Goal: Task Accomplishment & Management: Use online tool/utility

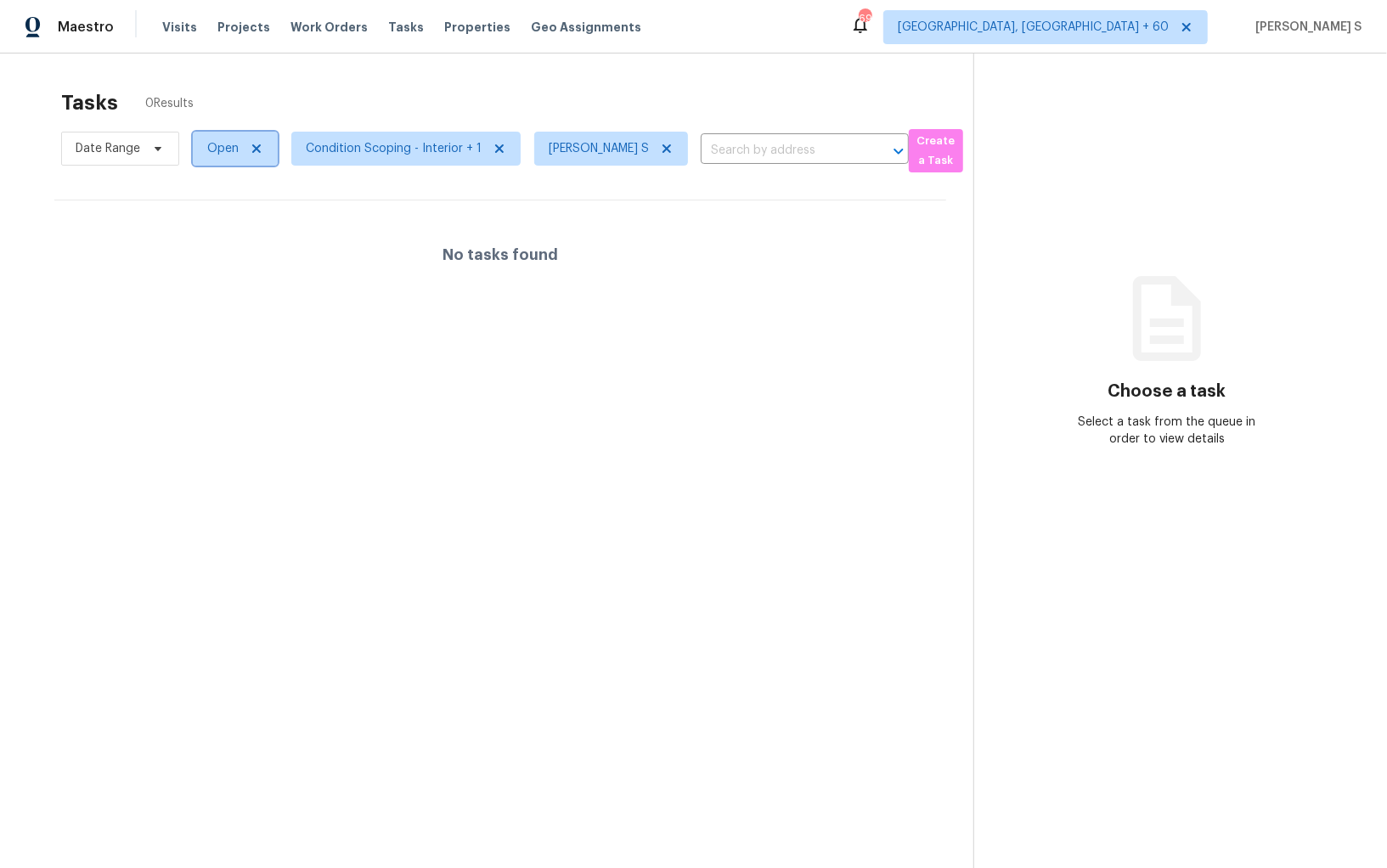
click at [194, 141] on span "Open" at bounding box center [235, 148] width 85 height 34
click at [252, 240] on label "Blocked" at bounding box center [235, 245] width 68 height 17
click at [212, 240] on input "Blocked" at bounding box center [207, 242] width 11 height 11
checkbox input "true"
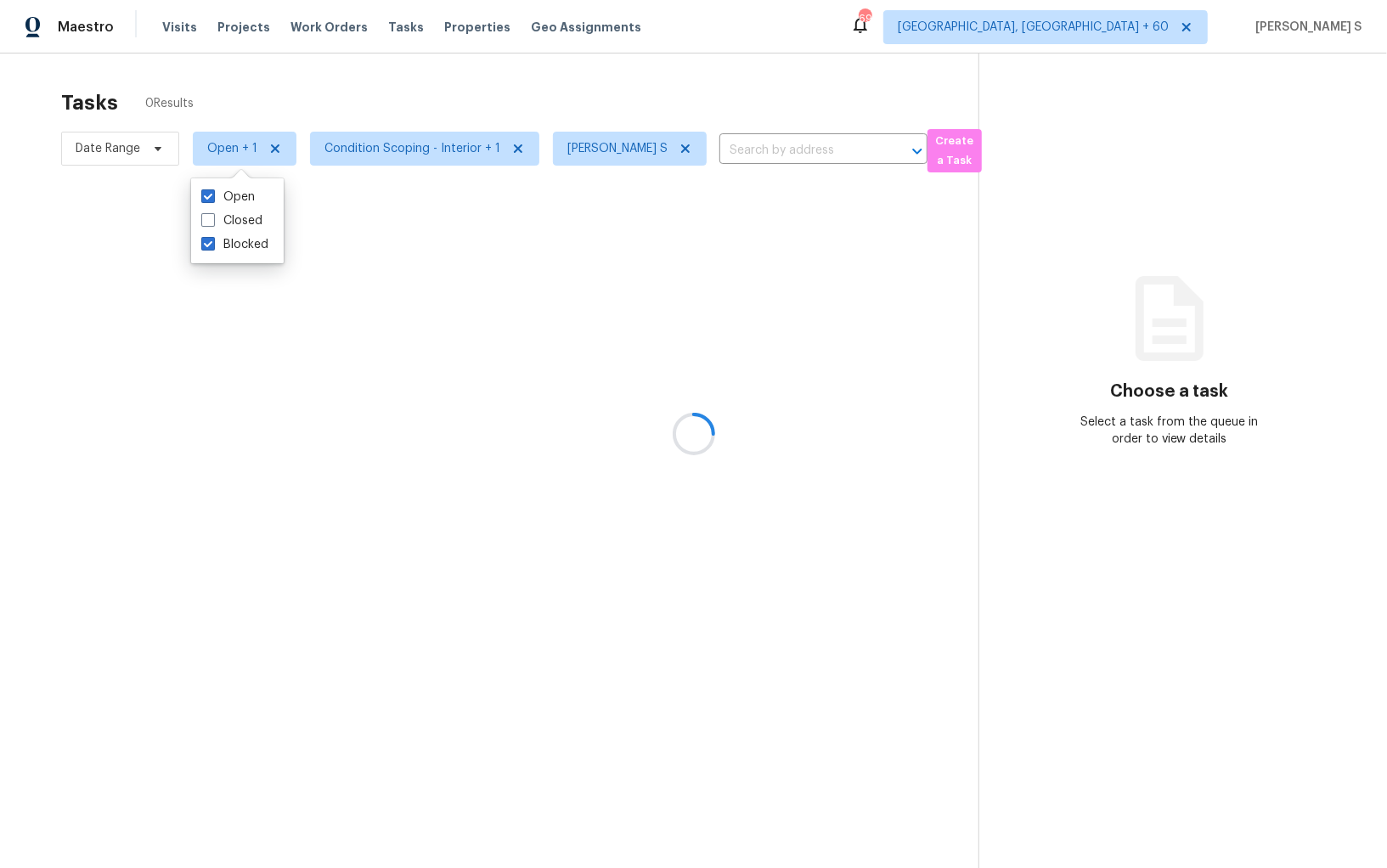
click at [424, 267] on div at bounding box center [693, 434] width 1387 height 868
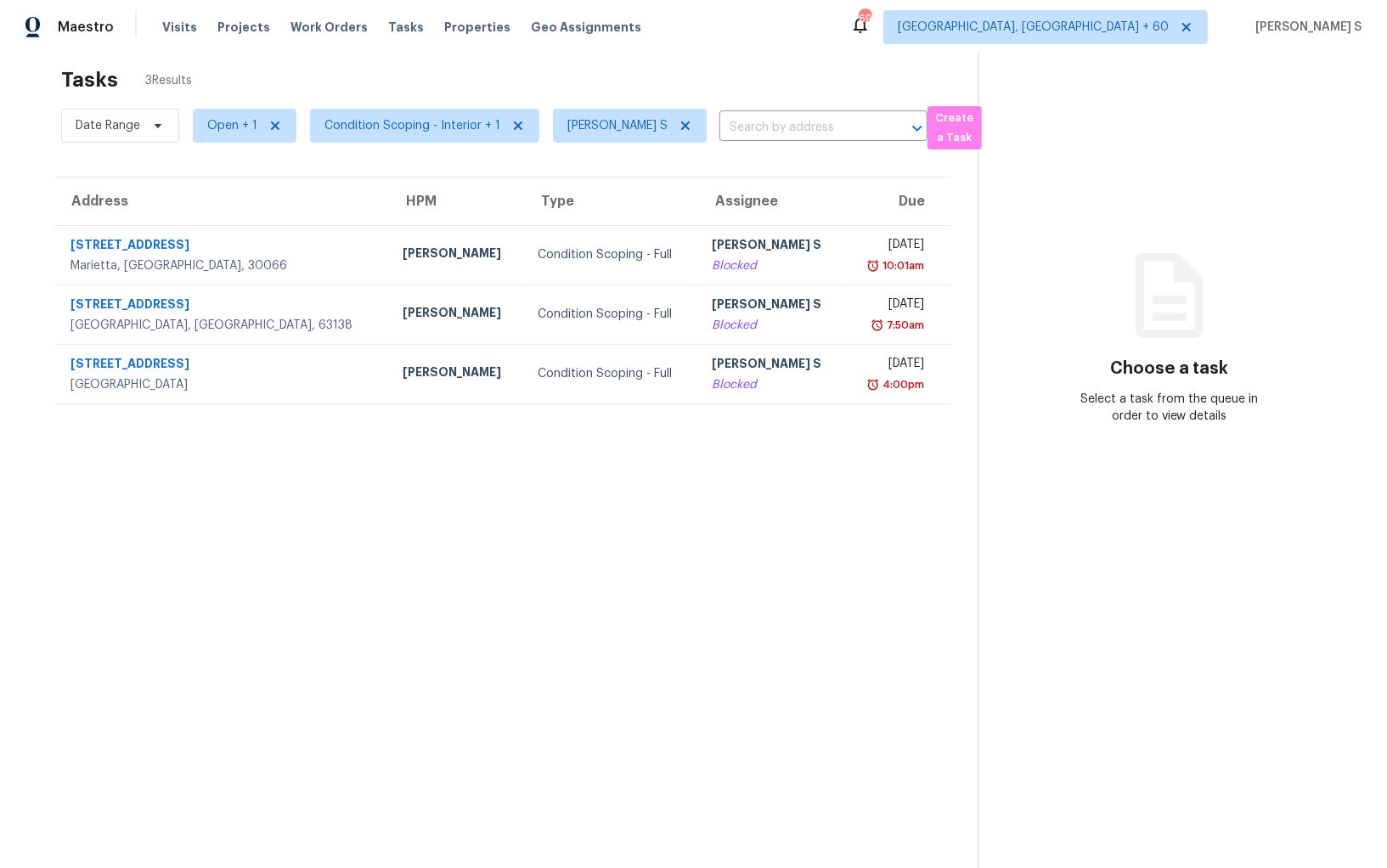
scroll to position [38, 0]
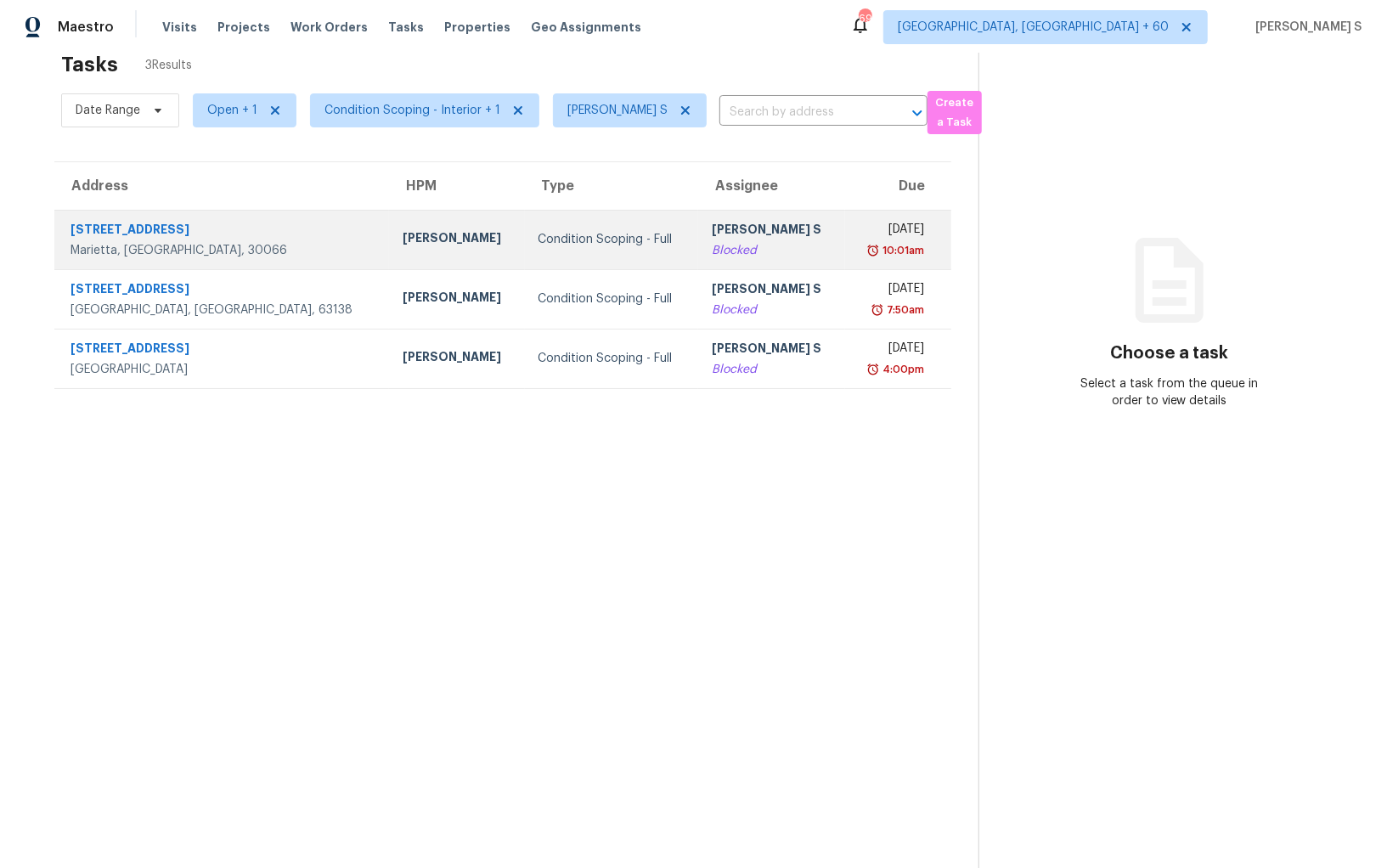
click at [712, 244] on div "Blocked" at bounding box center [772, 250] width 120 height 17
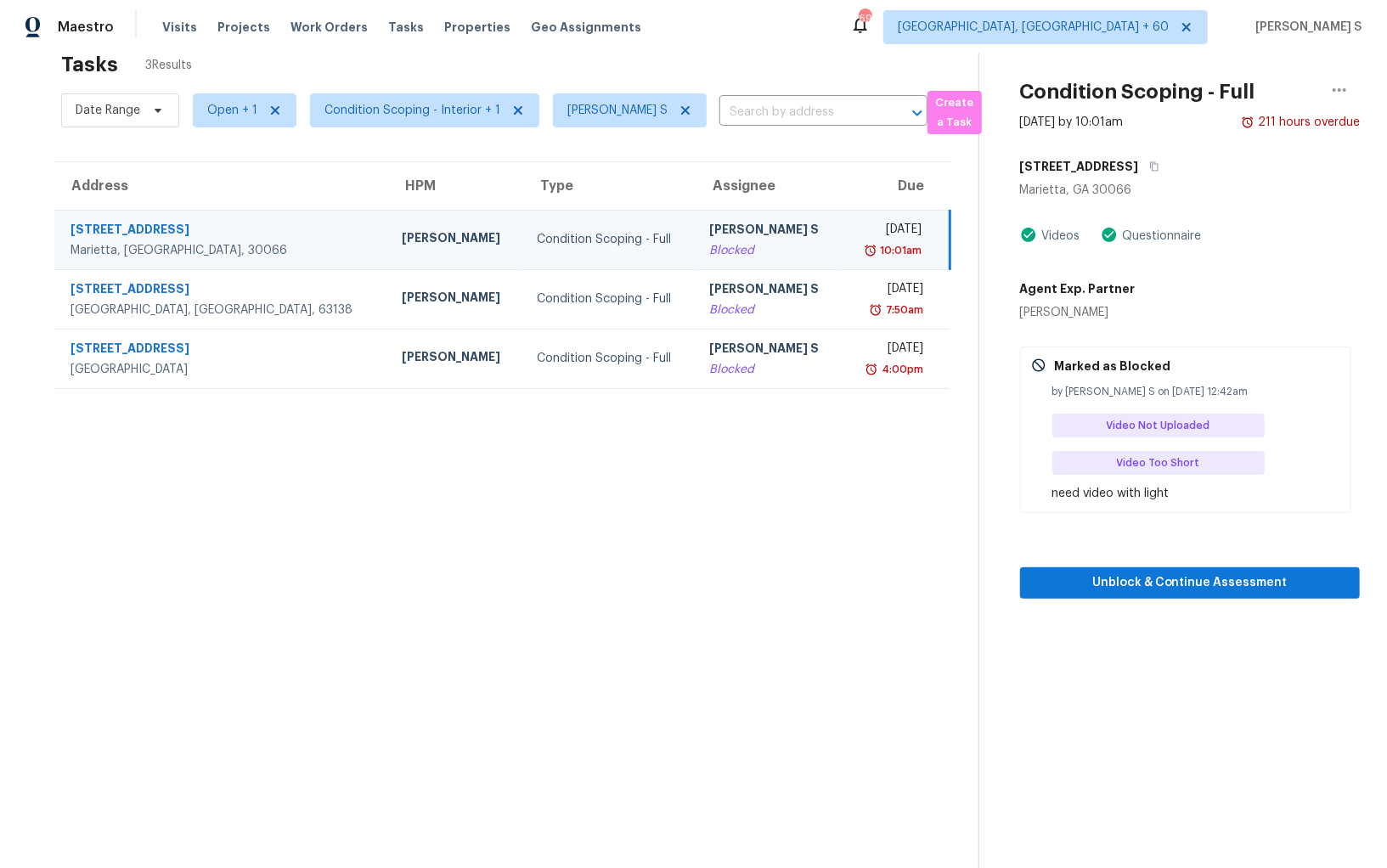
click at [1166, 152] on div "[STREET_ADDRESS]" at bounding box center [1190, 166] width 339 height 31
click at [1162, 157] on button "button" at bounding box center [1151, 166] width 23 height 31
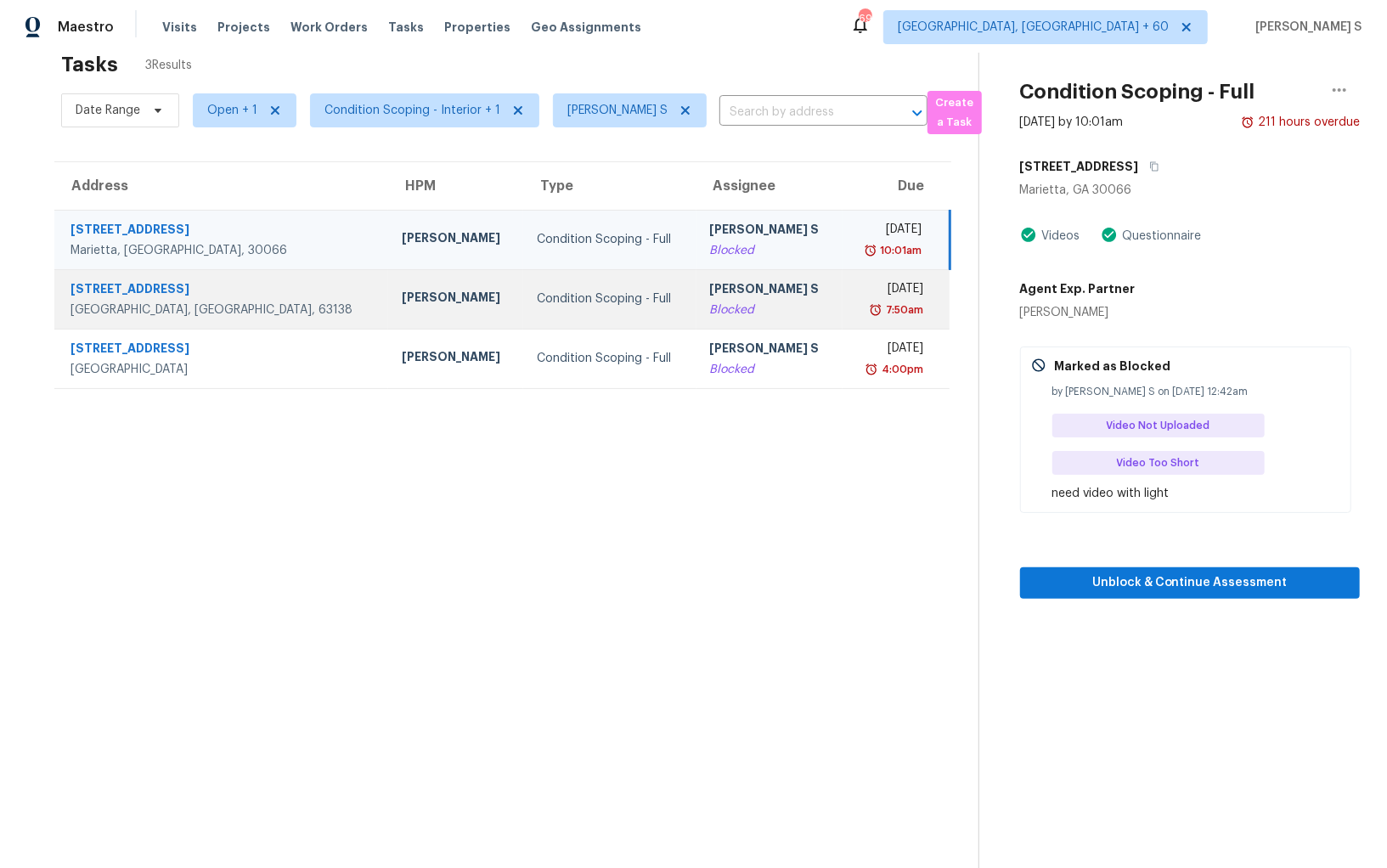
click at [697, 321] on td "Anbu Jebakumar S Blocked" at bounding box center [770, 298] width 147 height 59
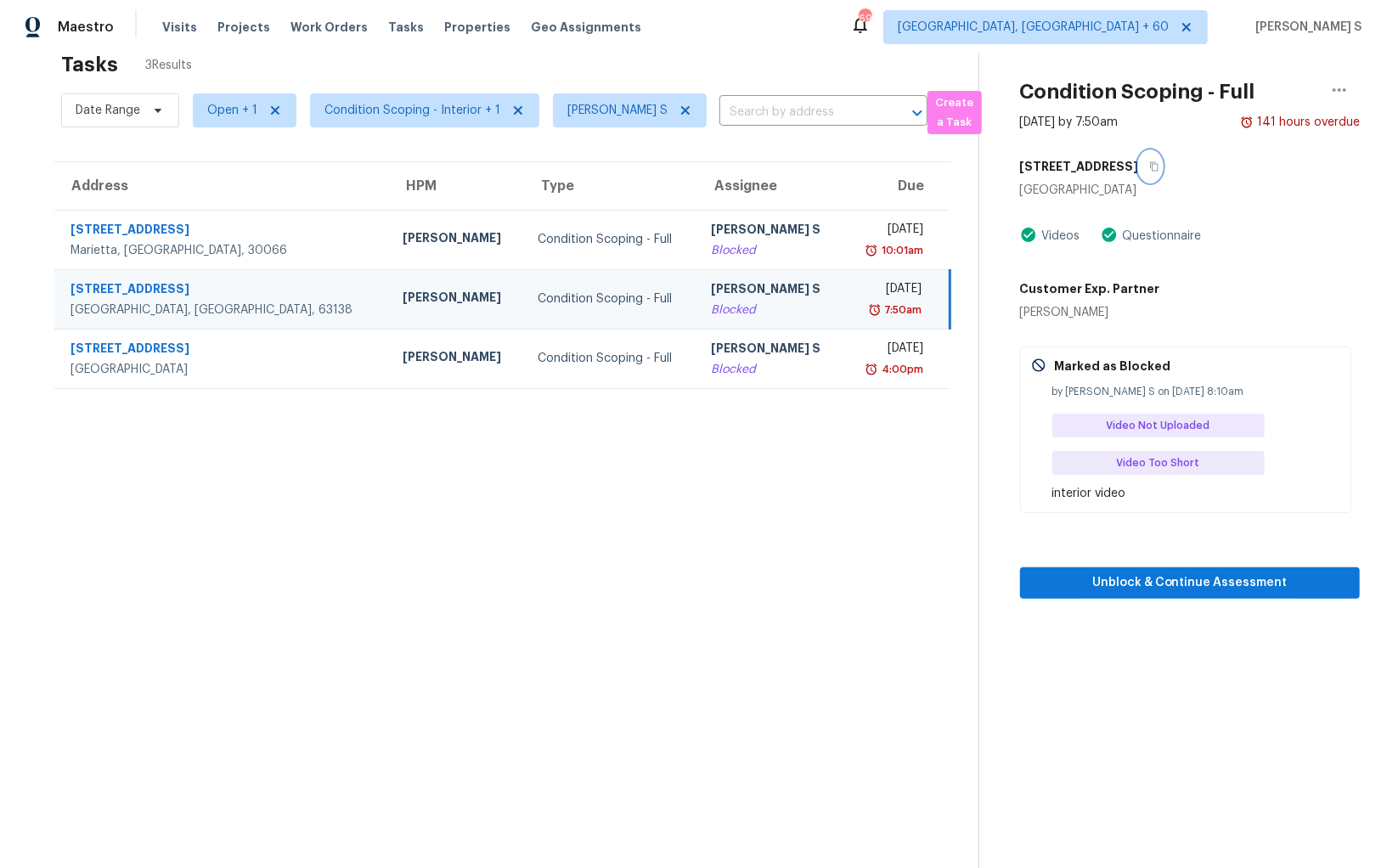
click at [1153, 166] on icon "button" at bounding box center [1153, 167] width 8 height 9
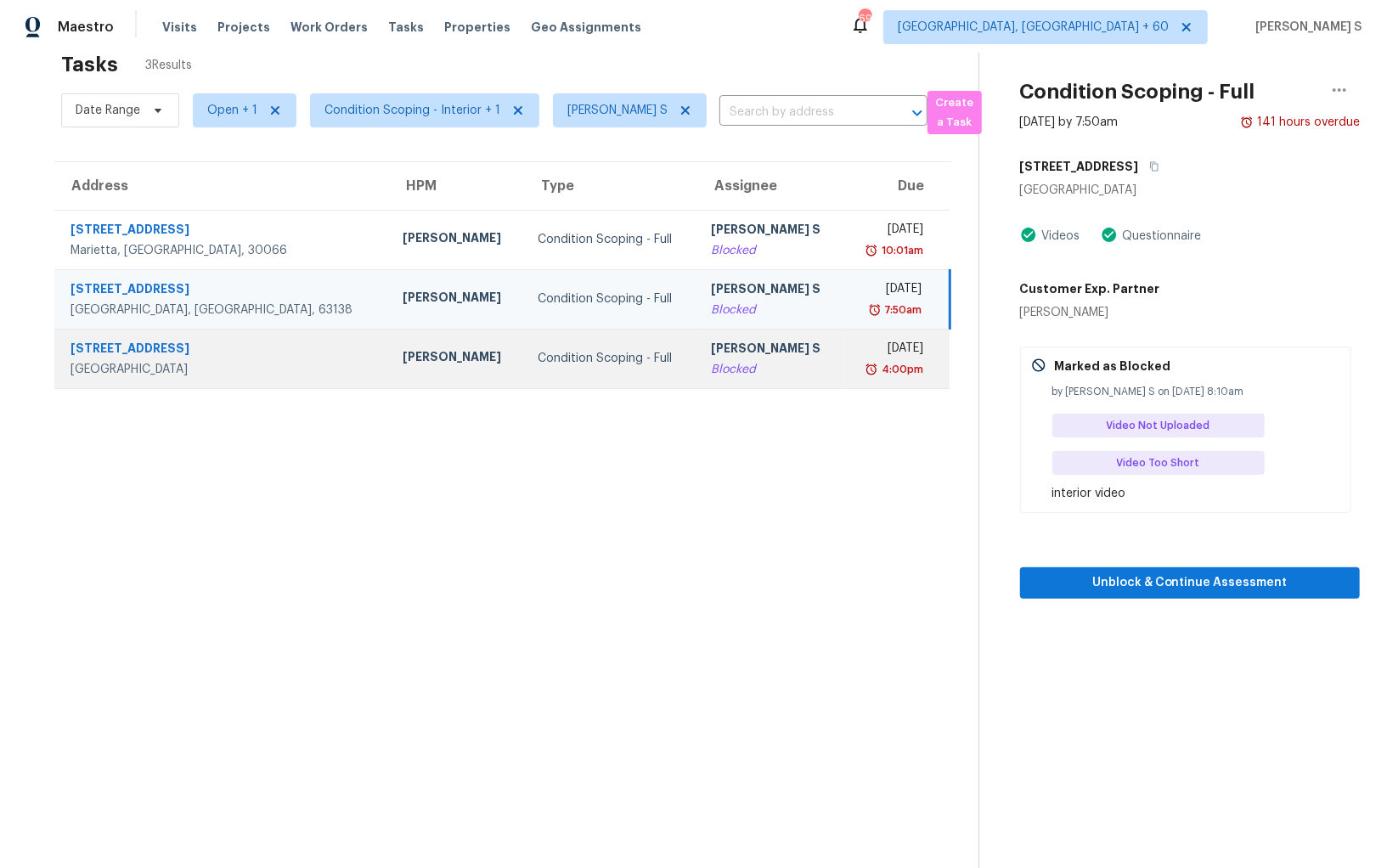
click at [718, 370] on div "Blocked" at bounding box center [771, 369] width 120 height 17
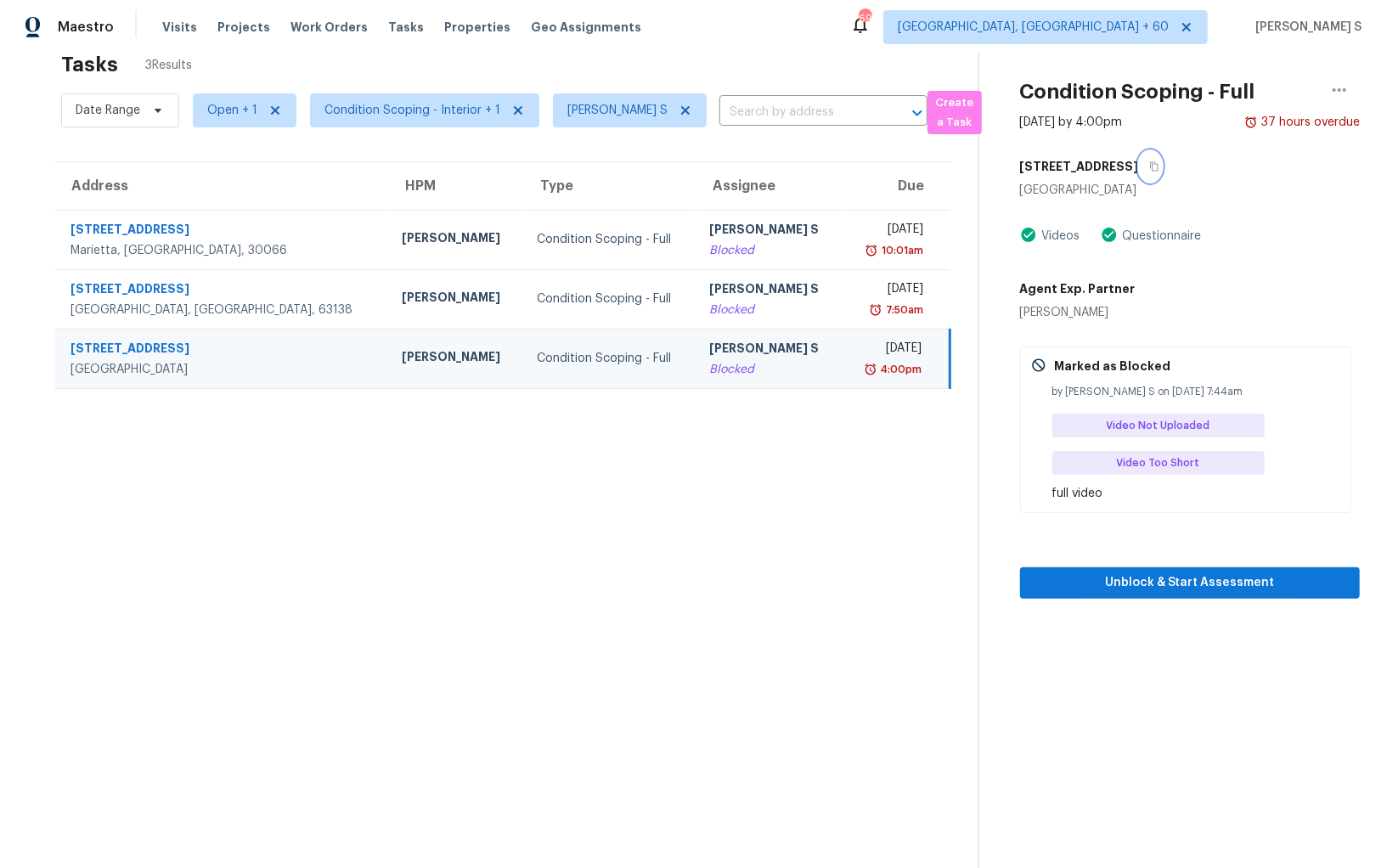
click at [1150, 162] on icon "button" at bounding box center [1153, 167] width 8 height 9
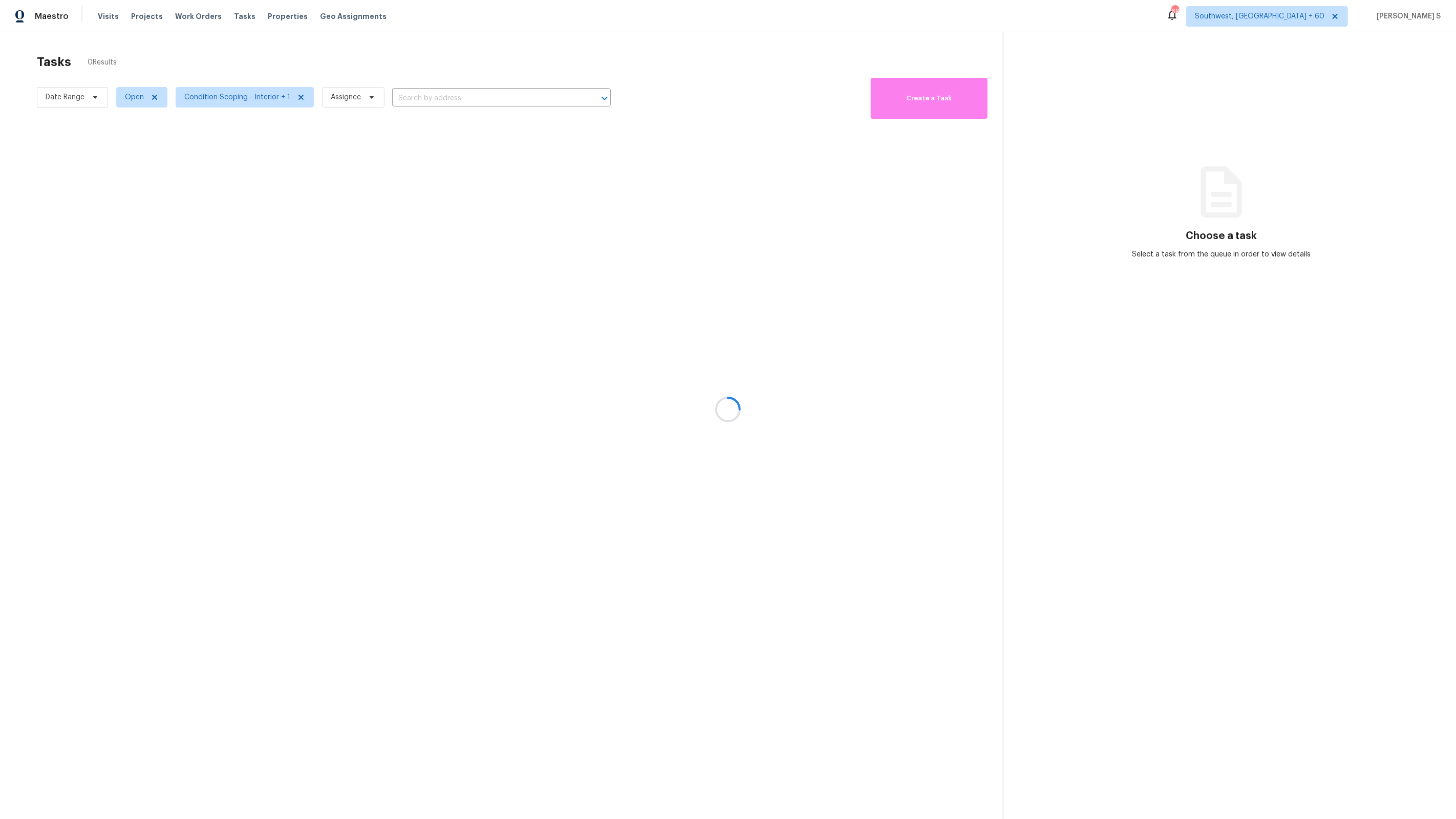
click at [604, 219] on div at bounding box center [728, 409] width 1456 height 819
click at [271, 96] on span "Condition Scoping - Interior + 1" at bounding box center [237, 97] width 106 height 10
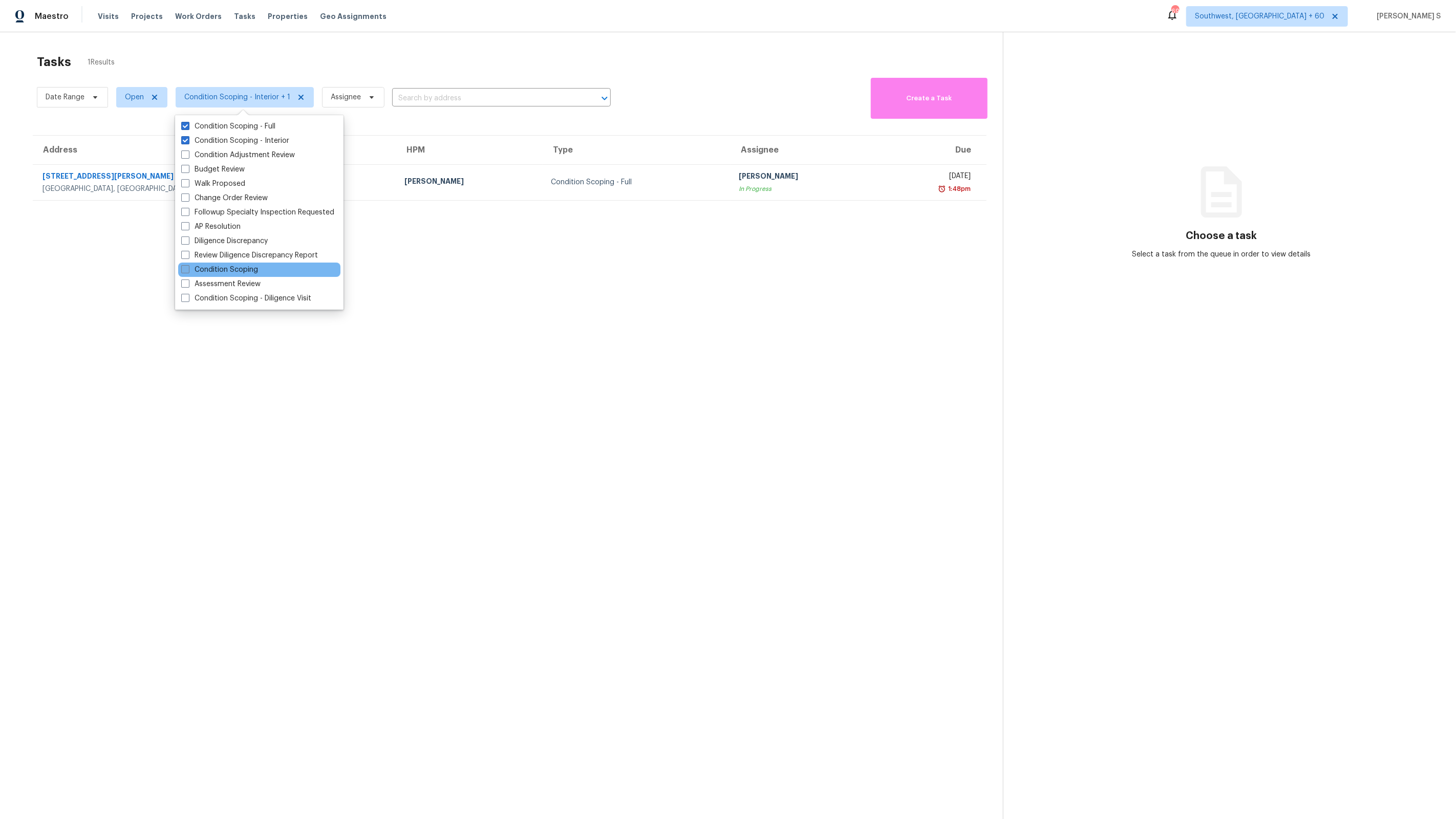
click at [253, 269] on label "Condition Scoping" at bounding box center [220, 270] width 77 height 10
click at [188, 269] on input "Condition Scoping" at bounding box center [185, 268] width 7 height 7
checkbox input "true"
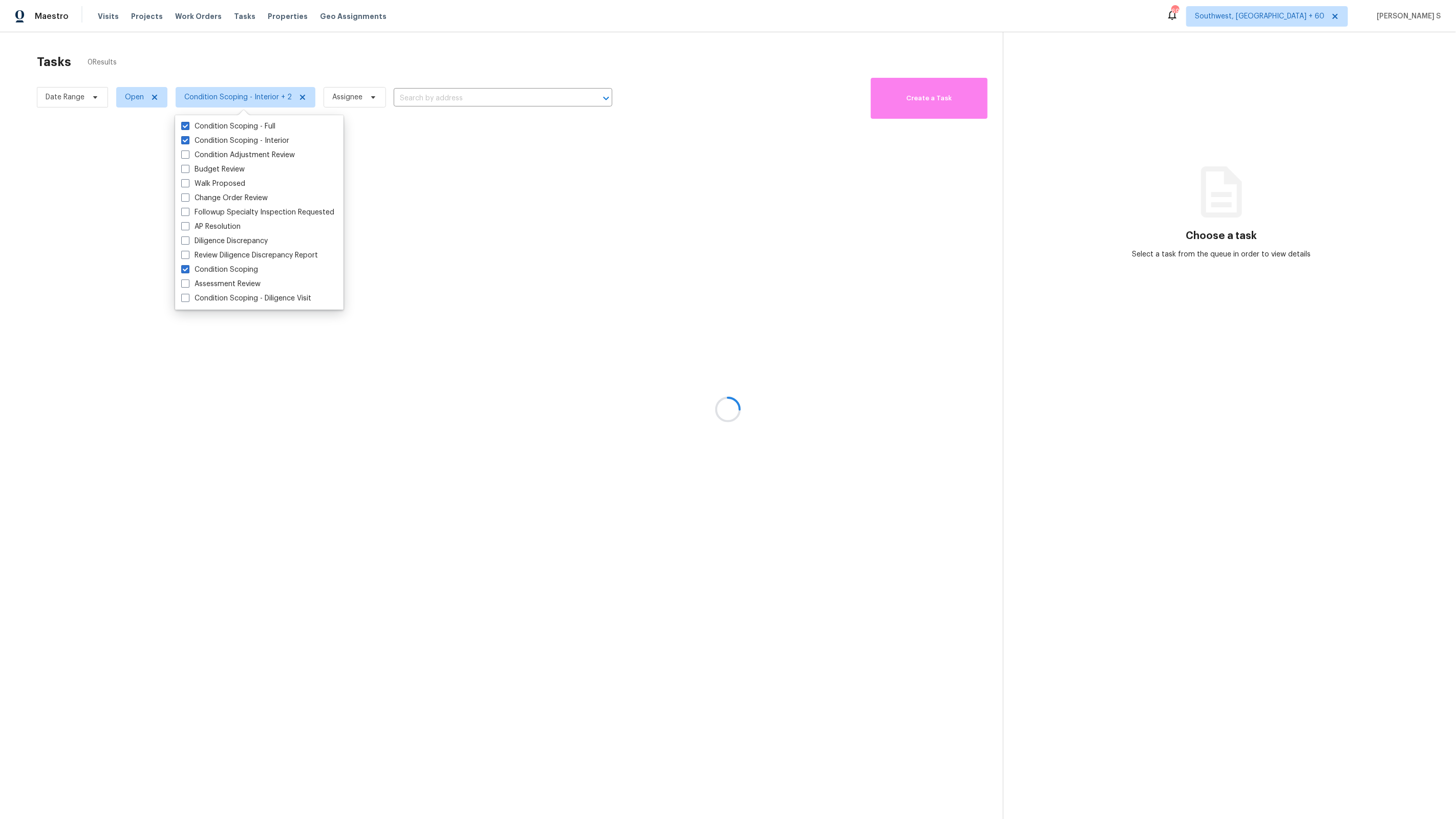
click at [421, 361] on div at bounding box center [728, 409] width 1456 height 819
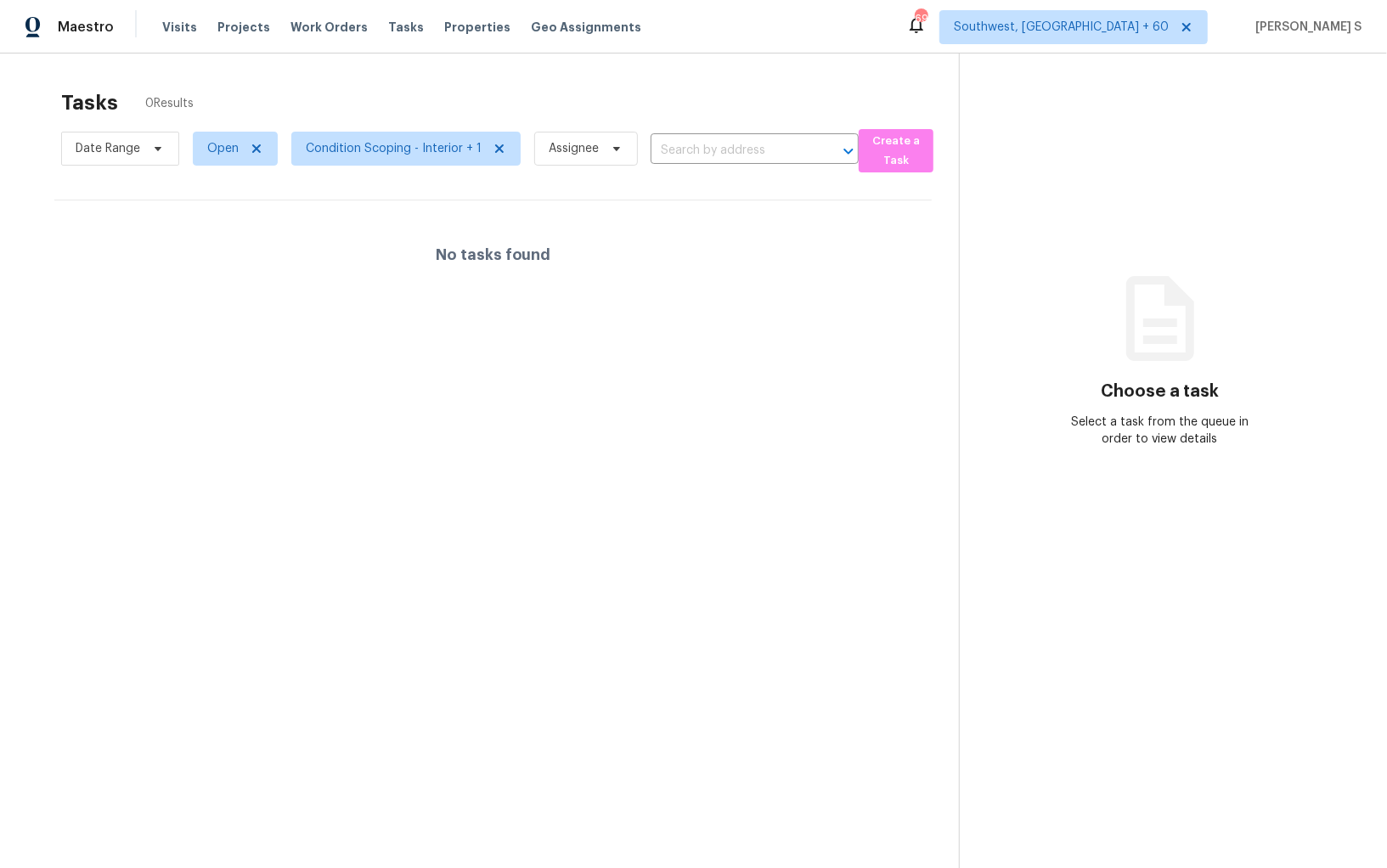
click at [515, 373] on section "Tasks 0 Results Date Range Open Condition Scoping - Interior + 1 Assignee ​ Cre…" at bounding box center [493, 501] width 932 height 841
click at [519, 320] on section "Tasks 0 Results Date Range Open Condition Scoping - Interior + 1 Assignee ​ Cre…" at bounding box center [493, 501] width 932 height 841
click at [1109, 322] on icon at bounding box center [1160, 318] width 102 height 102
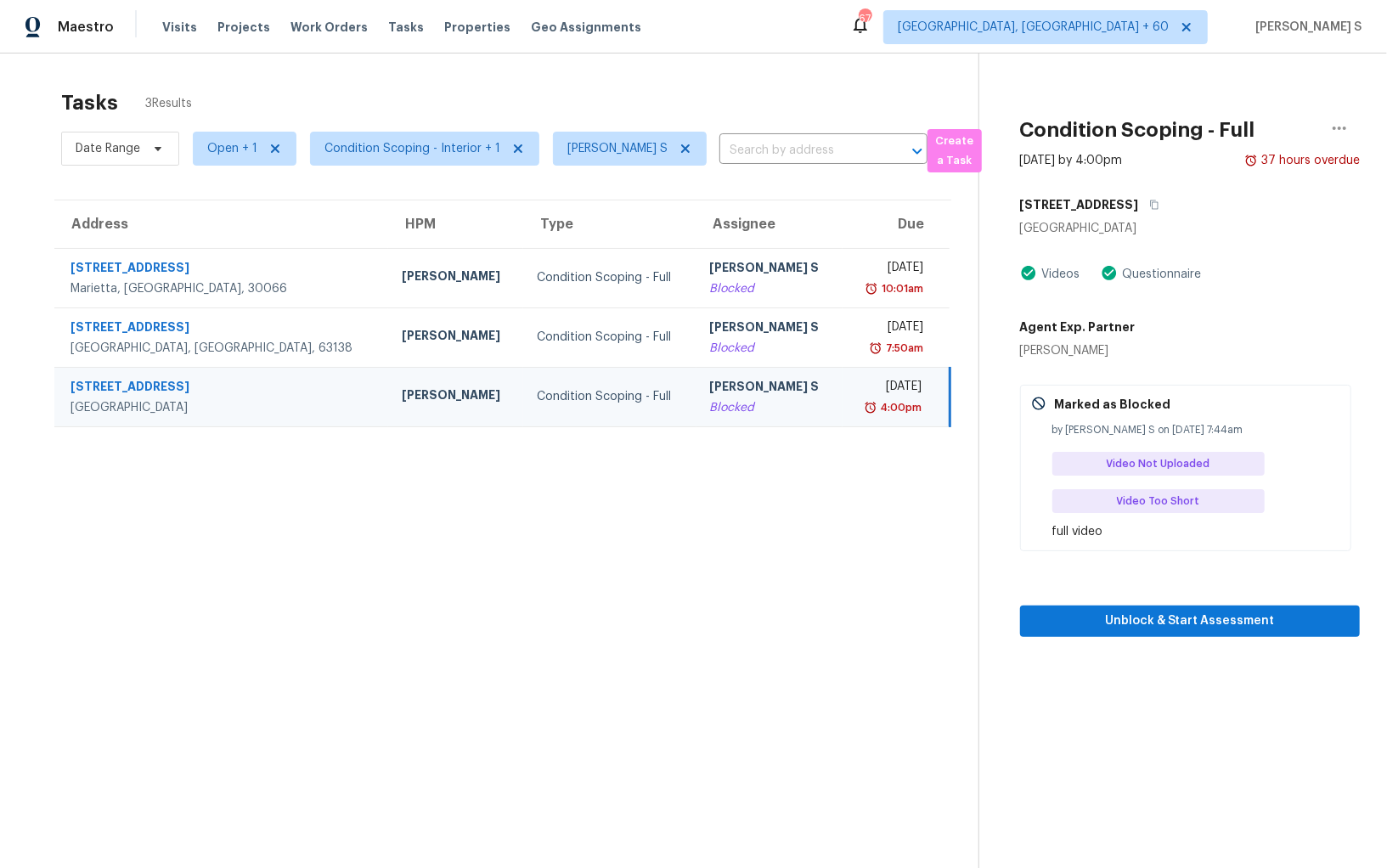
scroll to position [38, 0]
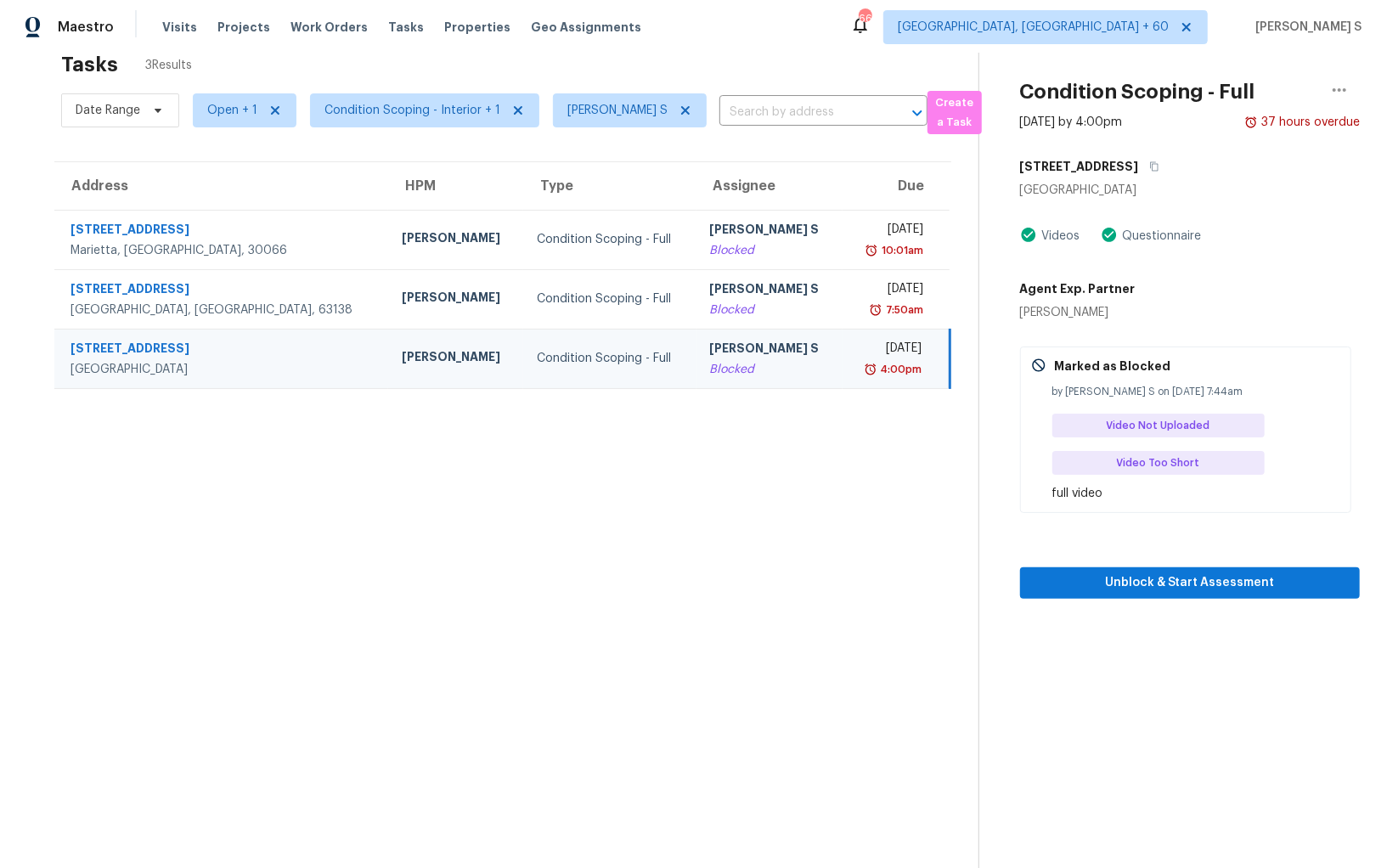
click at [610, 527] on section "Tasks 3 Results Date Range Open + 1 Condition Scoping - Interior + 1 Anbu Jebak…" at bounding box center [503, 462] width 951 height 841
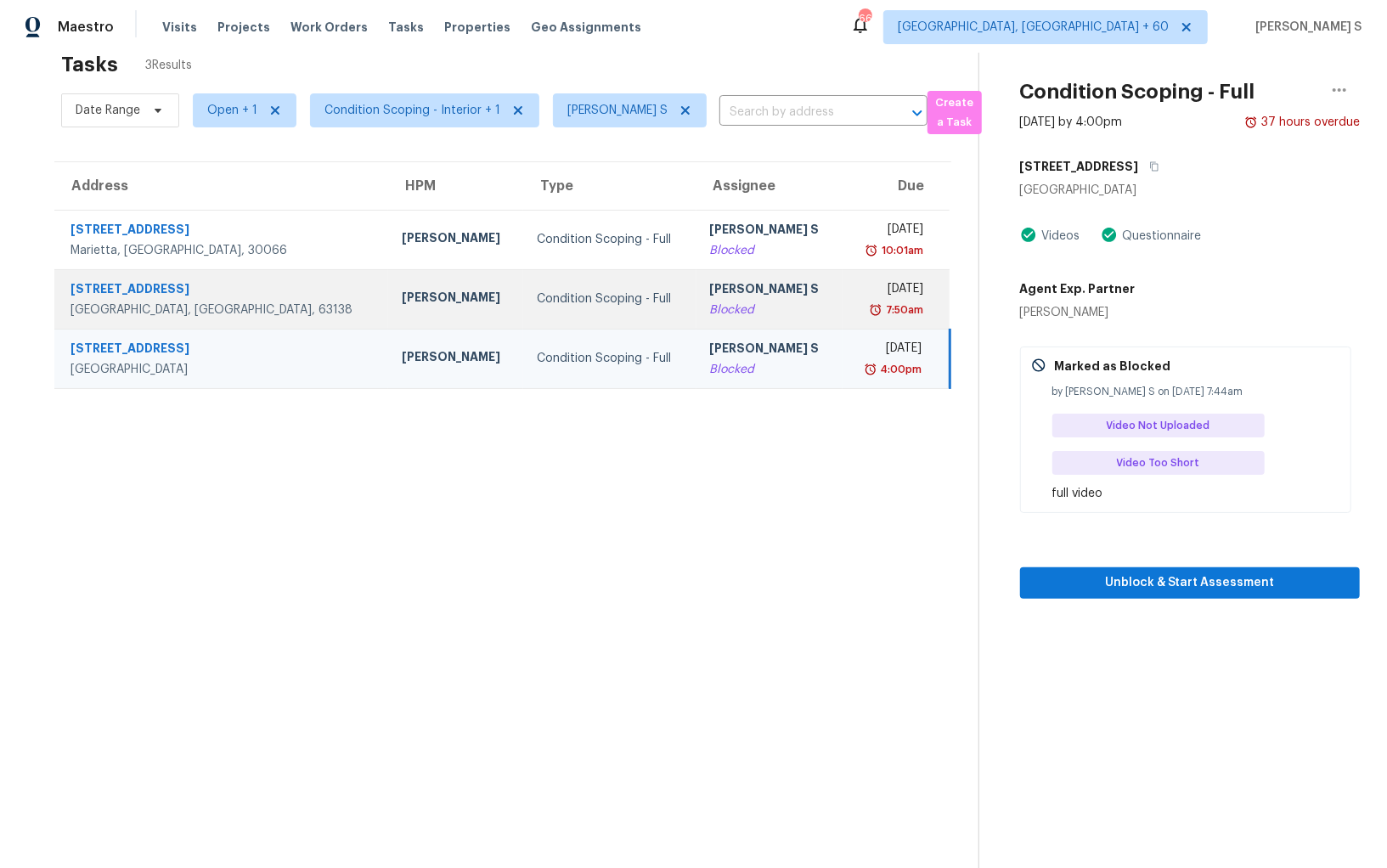
scroll to position [0, 0]
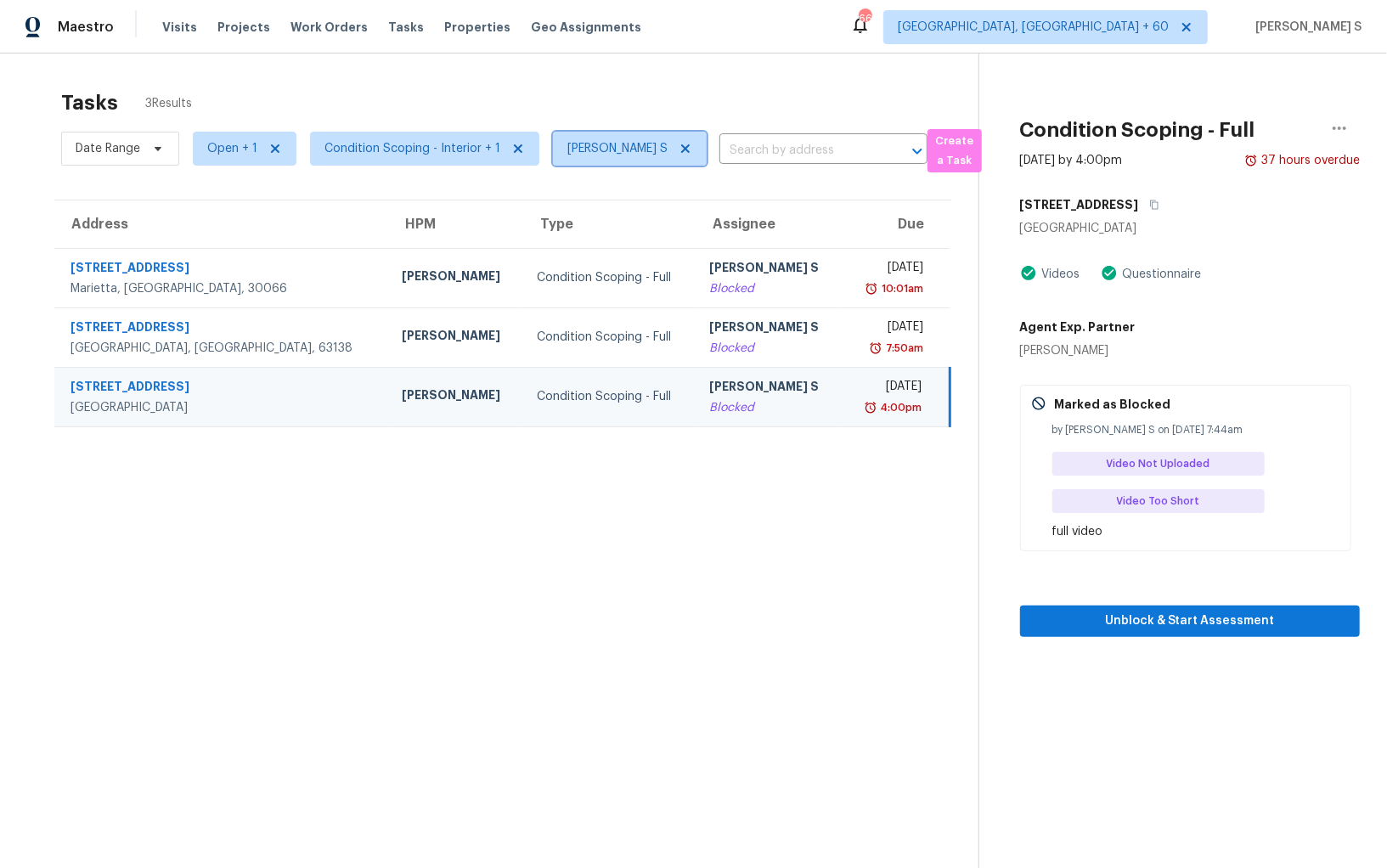
click at [681, 152] on icon at bounding box center [685, 148] width 8 height 8
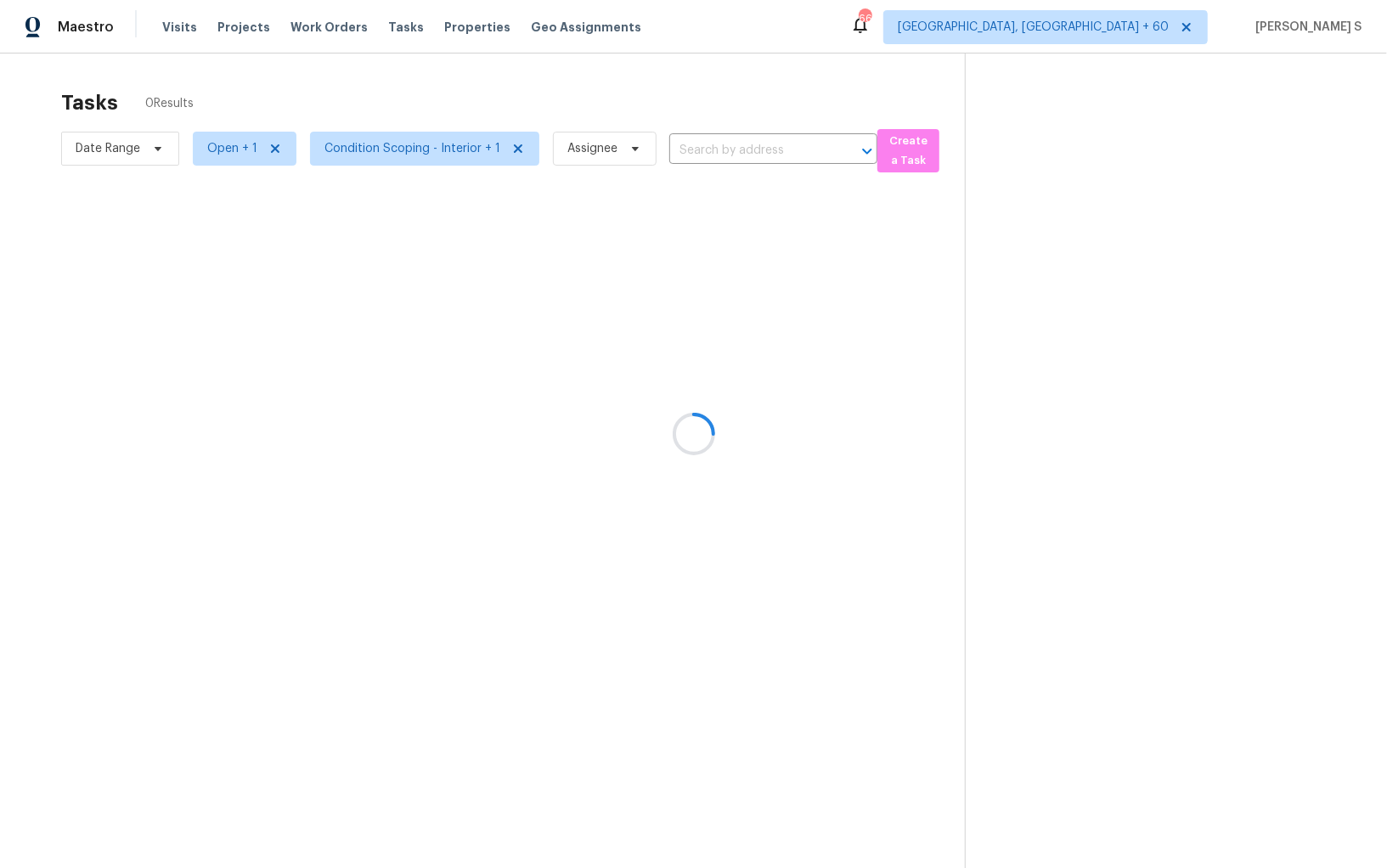
click at [563, 297] on div at bounding box center [693, 434] width 1387 height 868
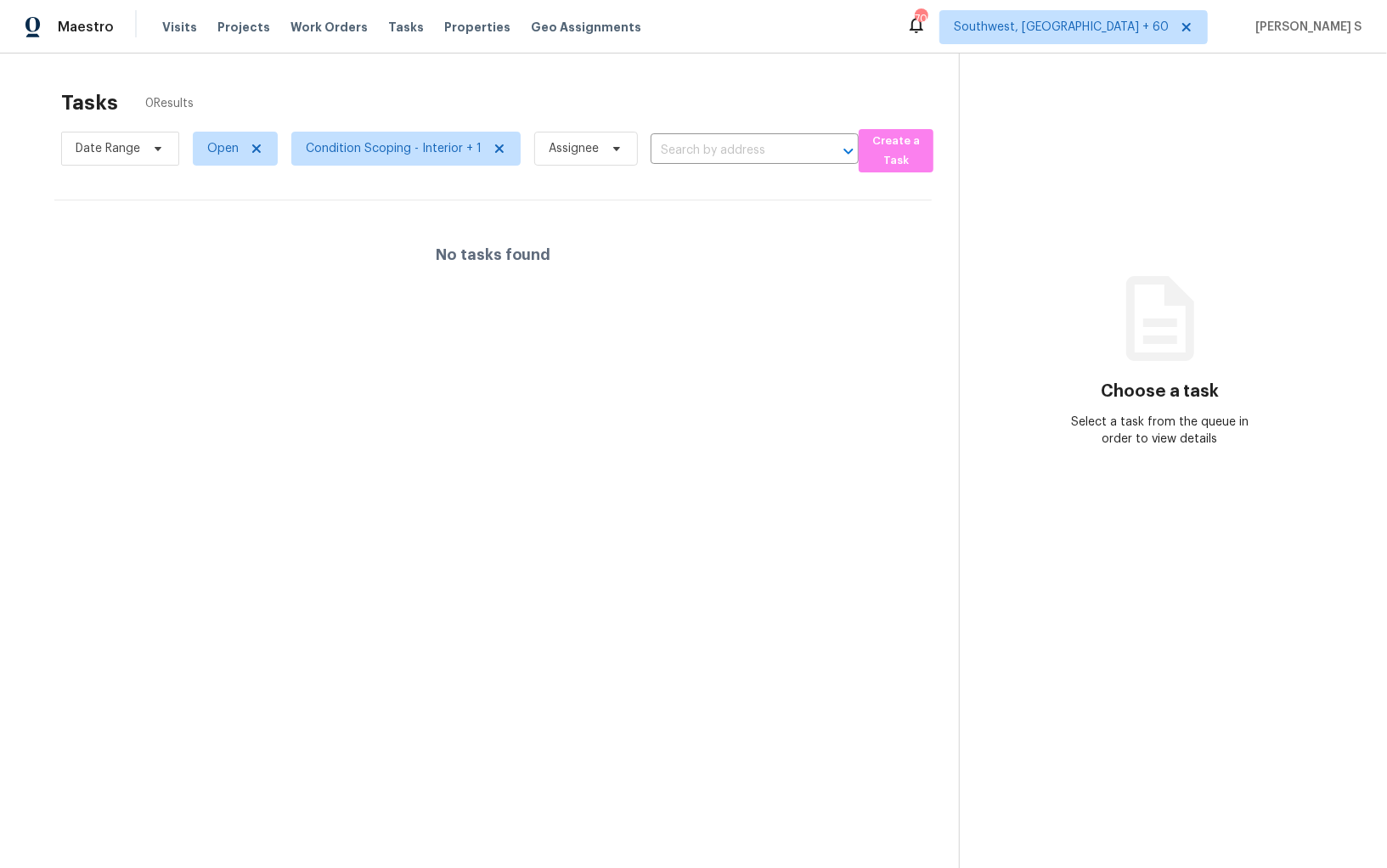
click at [741, 467] on section "Tasks 0 Results Date Range Open Condition Scoping - Interior + 1 Assignee ​ Cre…" at bounding box center [493, 501] width 932 height 841
click at [683, 473] on section "Tasks 0 Results Date Range Open Condition Scoping - Interior + 1 Assignee ​ Cre…" at bounding box center [493, 501] width 932 height 841
click at [617, 381] on section "Tasks 0 Results Date Range Open Condition Scoping - Interior + 1 Assignee ​ Cre…" at bounding box center [493, 501] width 932 height 841
click at [364, 140] on div at bounding box center [693, 434] width 1387 height 868
click at [353, 155] on div at bounding box center [693, 434] width 1387 height 868
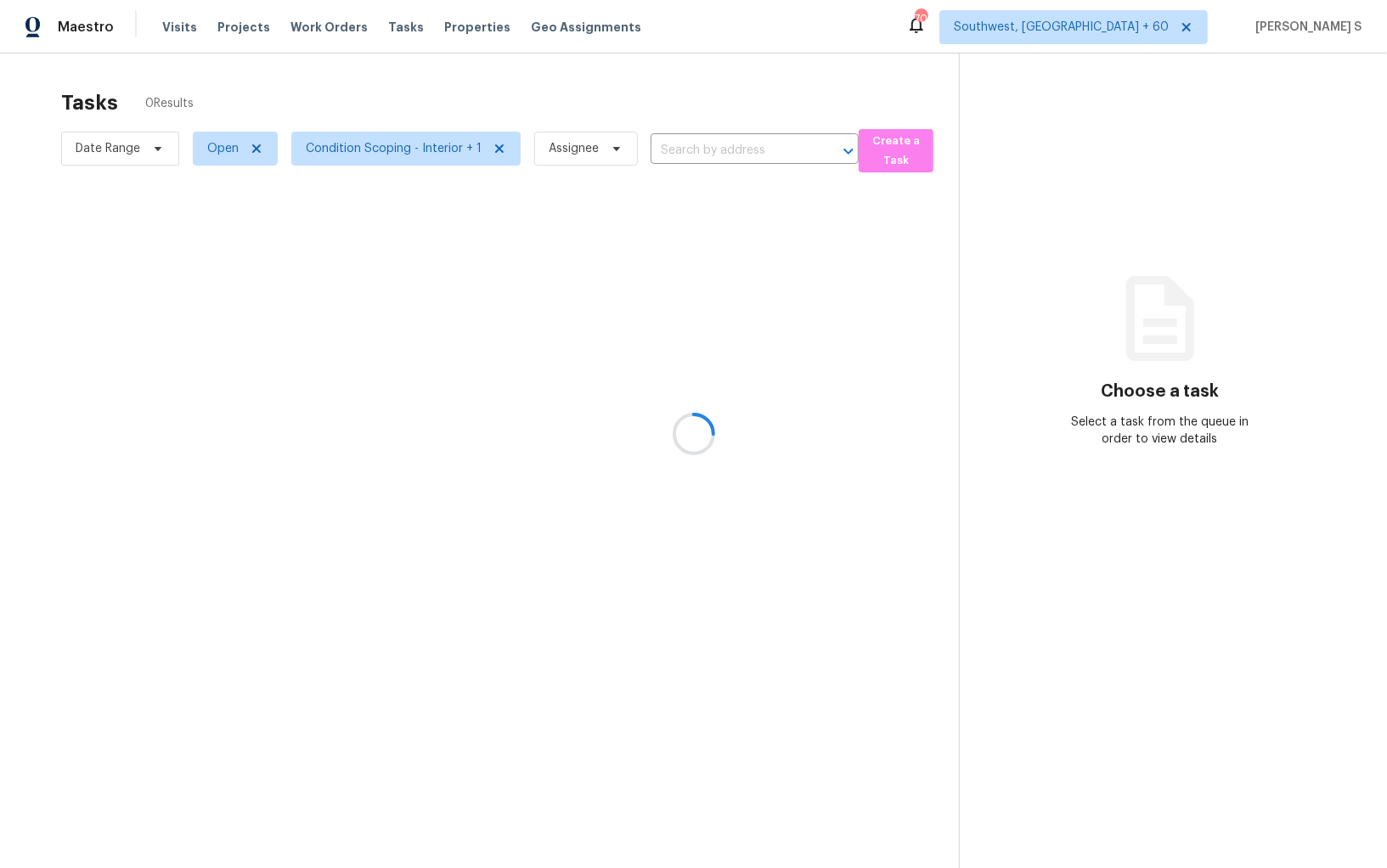
click at [388, 157] on div at bounding box center [693, 434] width 1387 height 868
click at [388, 157] on span "Condition Scoping - Interior + 1" at bounding box center [406, 148] width 230 height 34
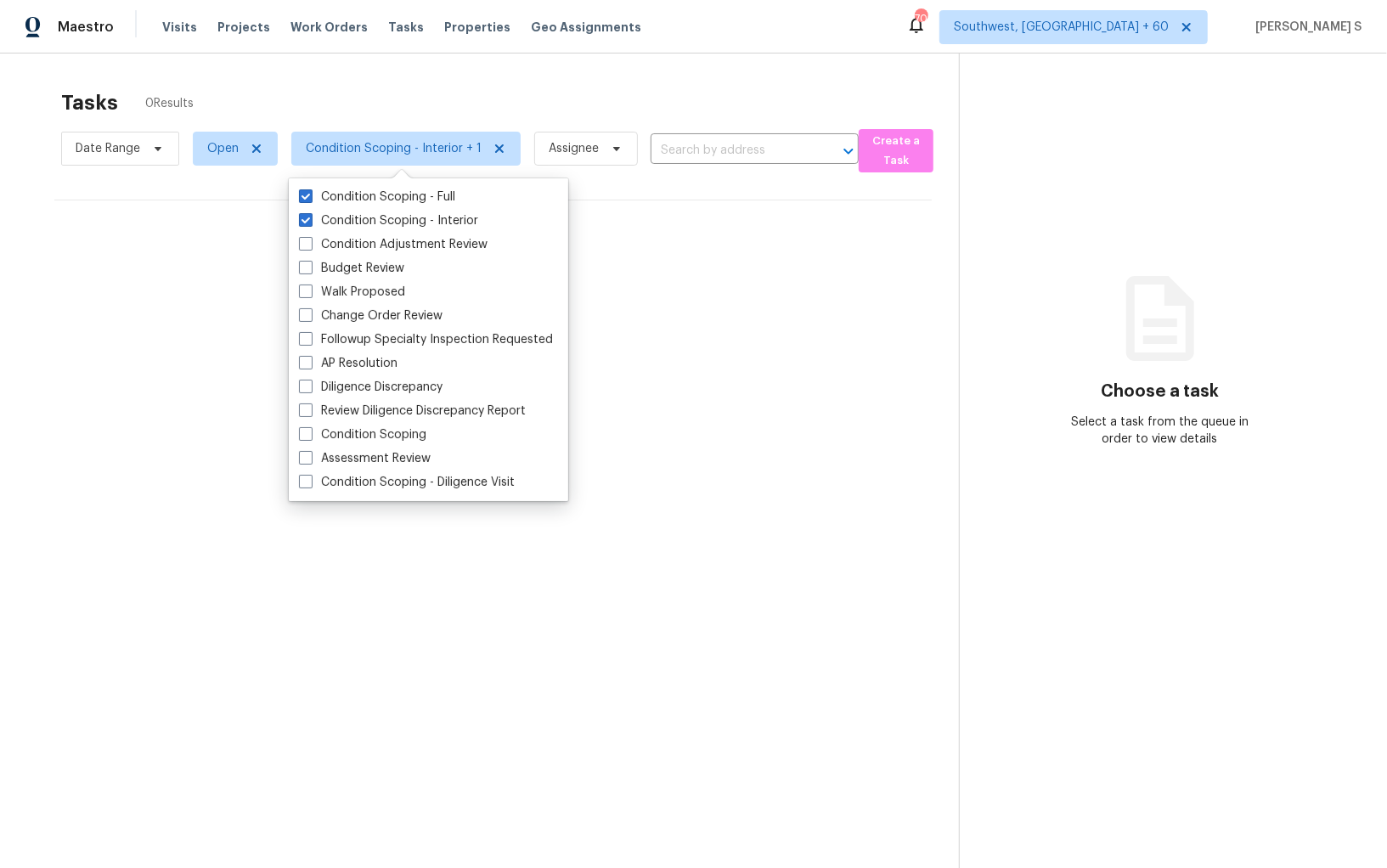
click at [907, 345] on section "Tasks 0 Results Date Range Open Condition Scoping - Interior + 1 Assignee ​ Cre…" at bounding box center [493, 501] width 932 height 841
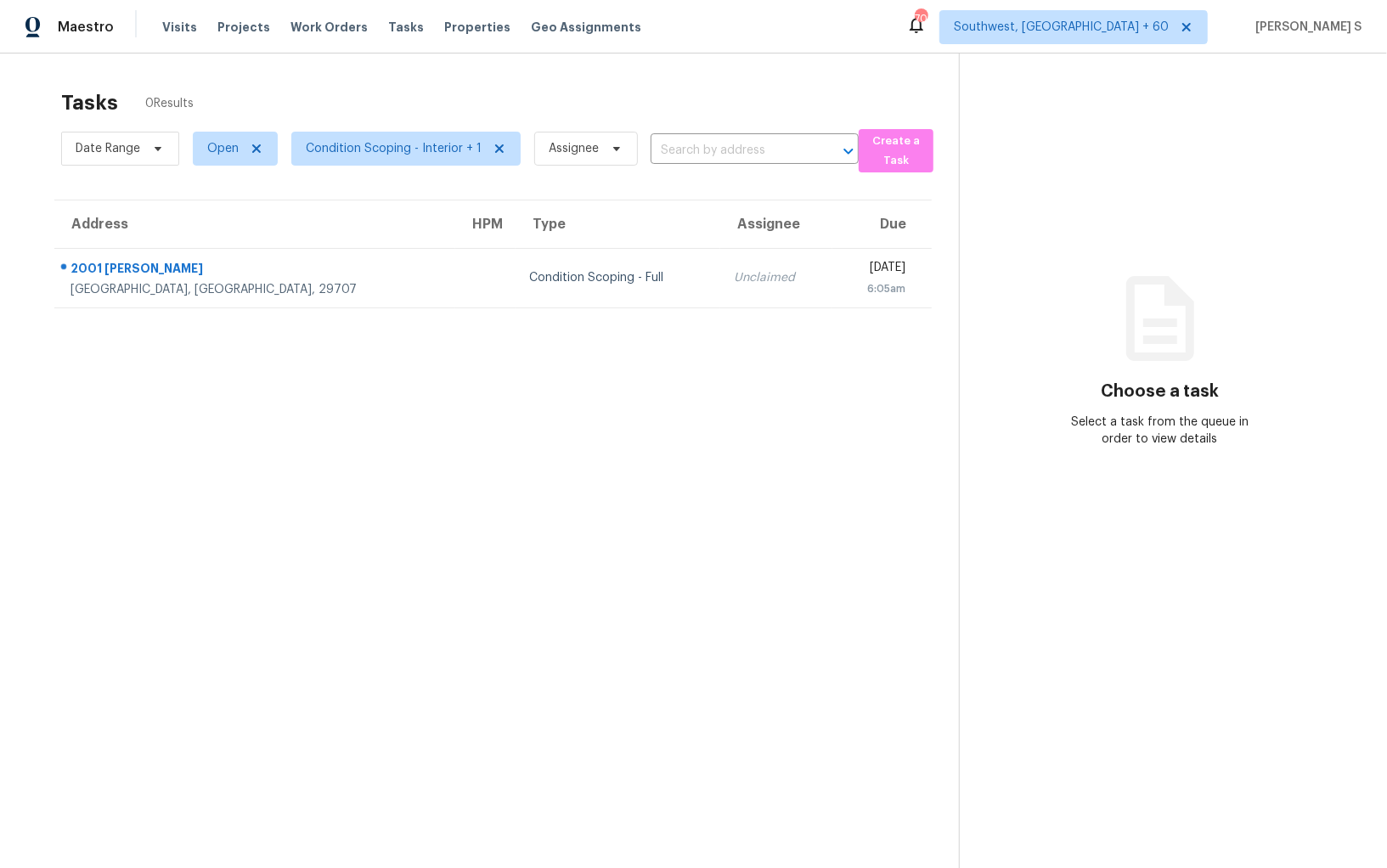
click at [393, 419] on section "Tasks 0 Results Date Range Open Condition Scoping - Interior + 1 Assignee ​ Cre…" at bounding box center [493, 501] width 932 height 841
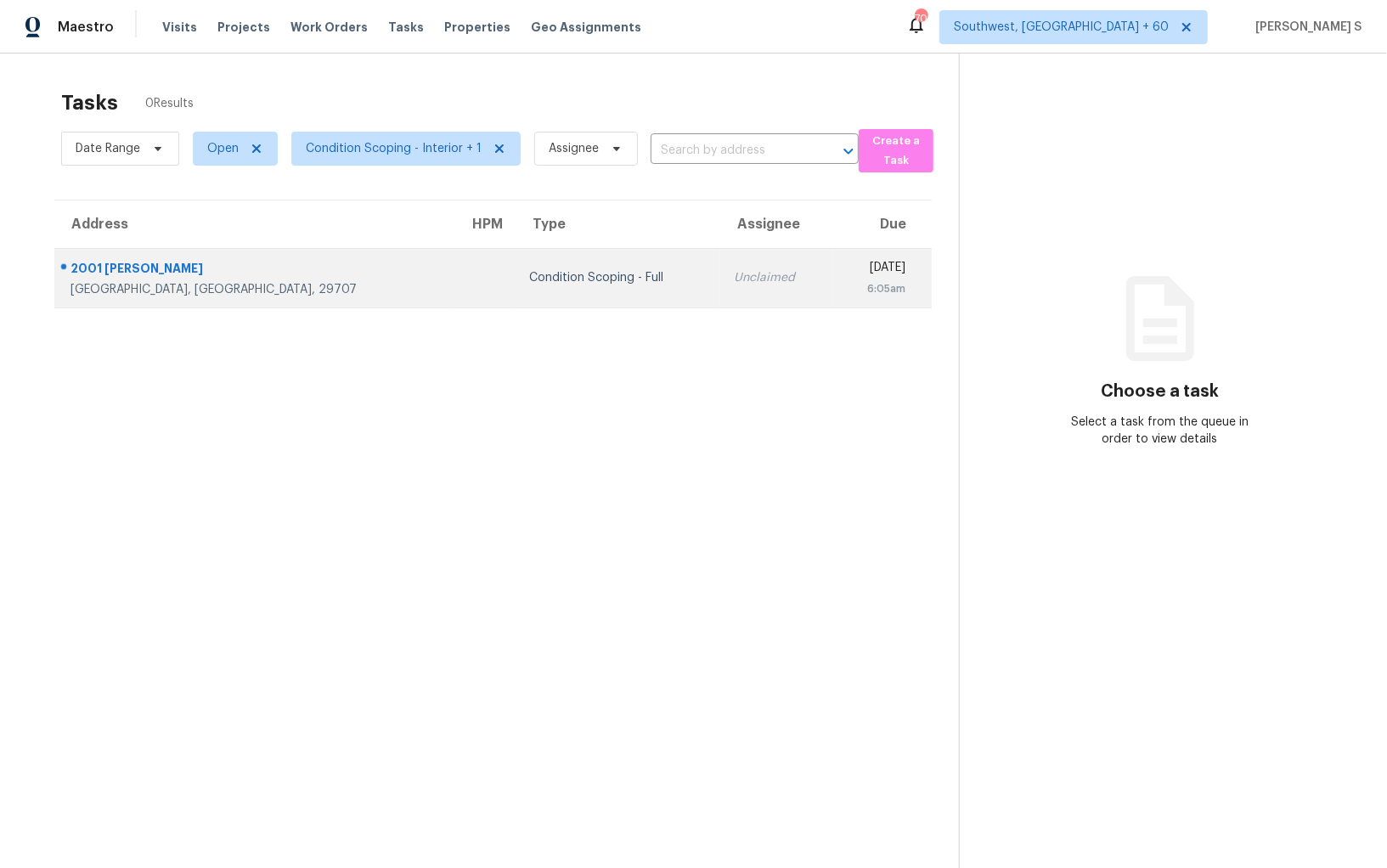
click at [516, 305] on td "Condition Scoping - Full" at bounding box center [618, 277] width 204 height 59
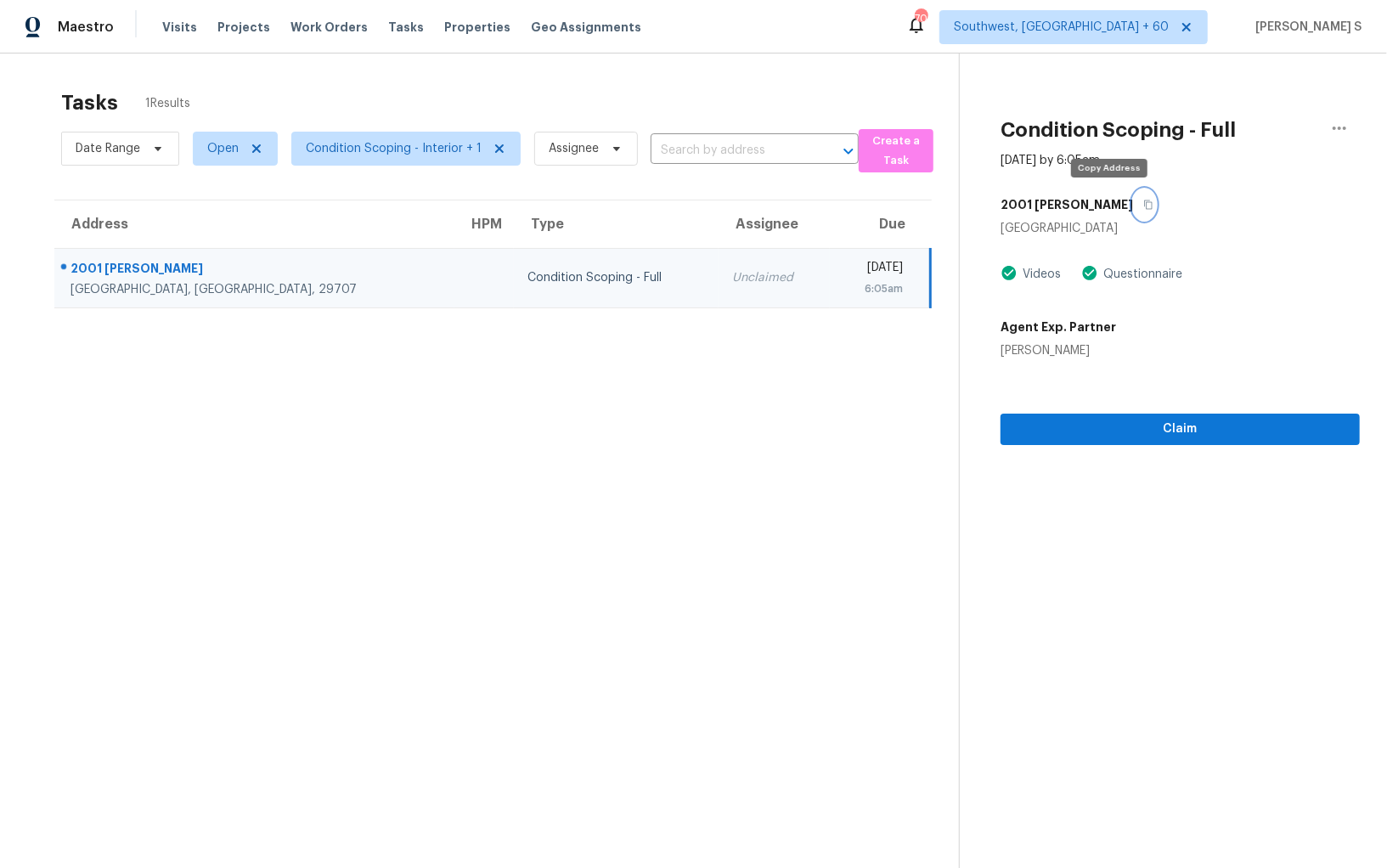
click at [1145, 201] on icon "button" at bounding box center [1149, 205] width 8 height 9
click at [830, 262] on td "[DATE] 6:05am" at bounding box center [880, 277] width 100 height 59
click at [1143, 204] on icon "button" at bounding box center [1148, 204] width 10 height 10
